Goal: Task Accomplishment & Management: Manage account settings

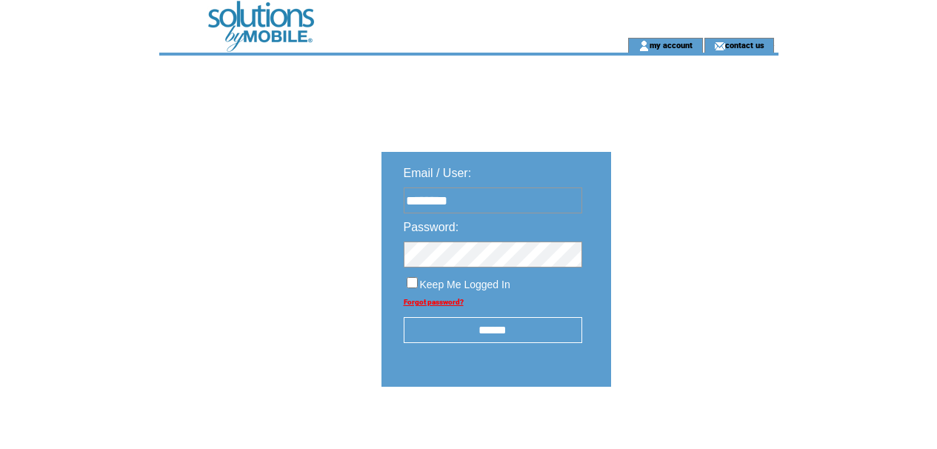
click at [484, 333] on input "******" at bounding box center [493, 330] width 179 height 26
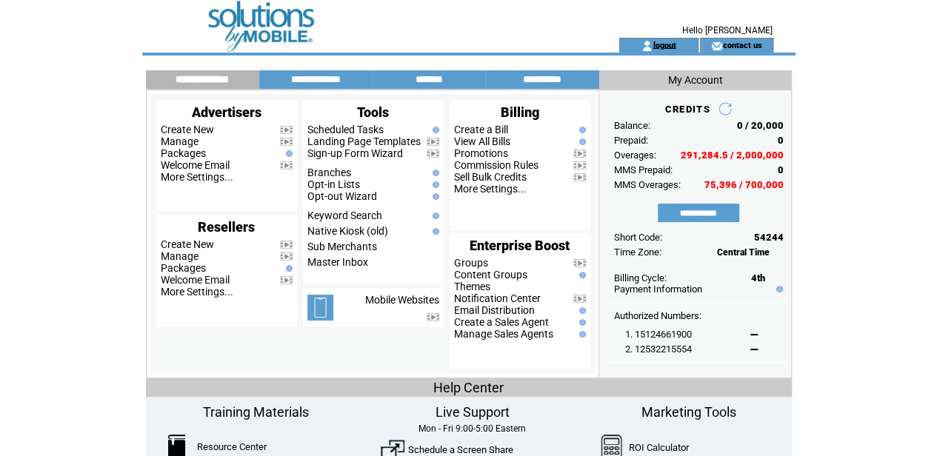
click at [661, 46] on link "logout" at bounding box center [664, 45] width 23 height 10
